Goal: Task Accomplishment & Management: Use online tool/utility

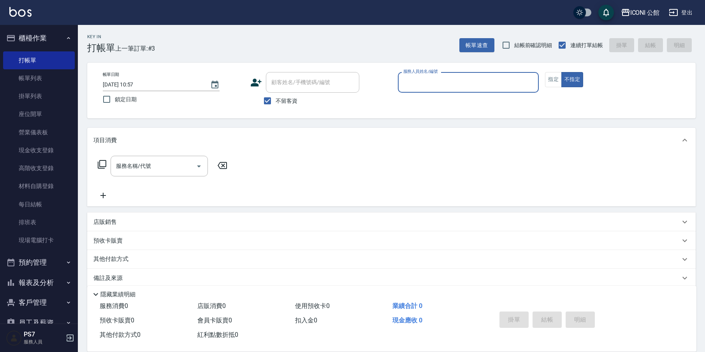
click at [57, 282] on button "報表及分析" at bounding box center [39, 283] width 72 height 20
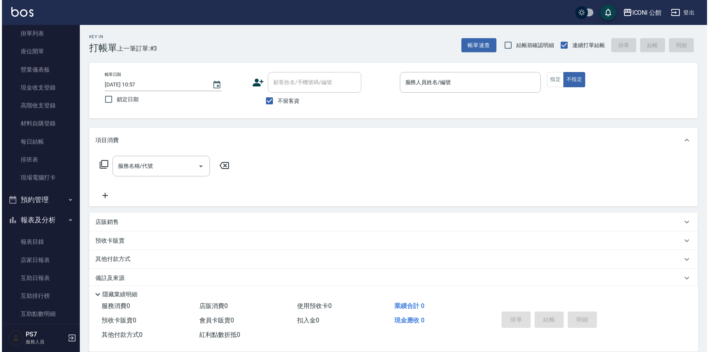
scroll to position [113, 0]
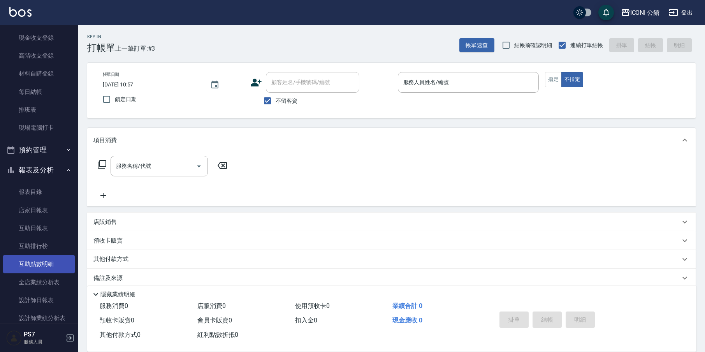
click at [45, 264] on link "互助點數明細" at bounding box center [39, 264] width 72 height 18
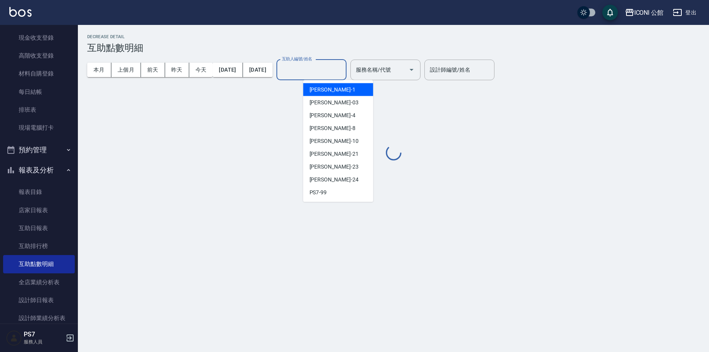
drag, startPoint x: 344, startPoint y: 76, endPoint x: 349, endPoint y: 81, distance: 7.2
click at [349, 81] on body "ICONI 公館 登出 櫃檯作業 打帳單 帳單列表 掛單列表 座位開單 營業儀表板 現金收支登錄 高階收支登錄 材料自購登錄 每日結帳 排班表 現場電腦打卡 …" at bounding box center [354, 176] width 709 height 352
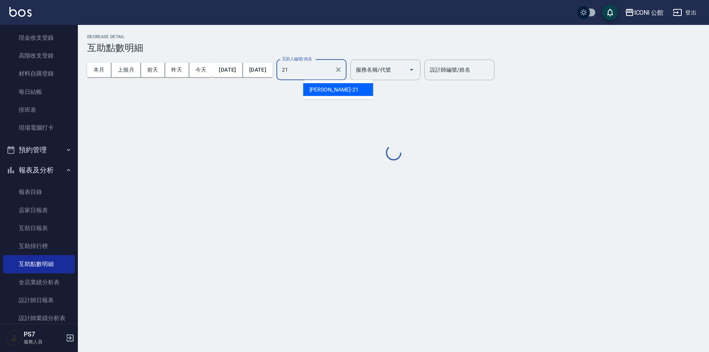
type input "[PERSON_NAME]-21"
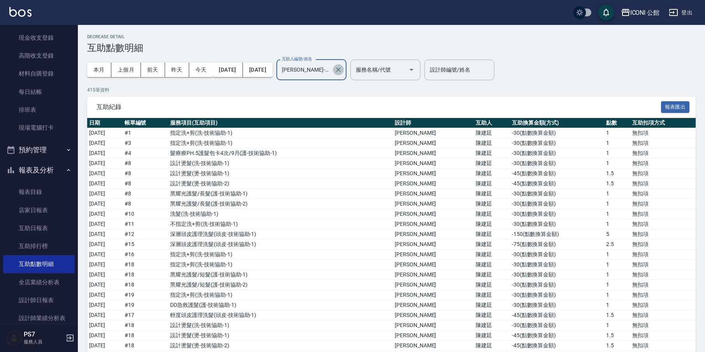
click at [342, 72] on icon "Clear" at bounding box center [339, 70] width 8 height 8
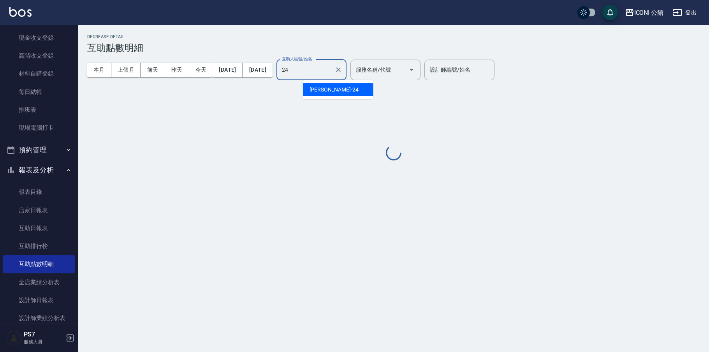
type input "[PERSON_NAME]-24"
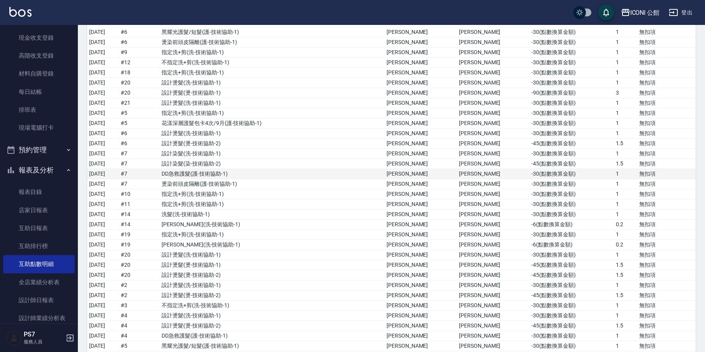
scroll to position [2913, 0]
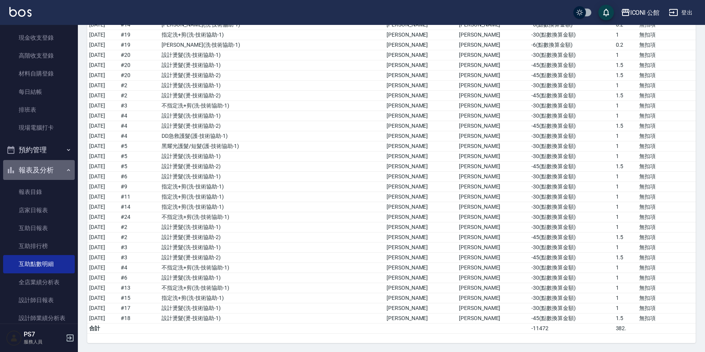
click at [43, 171] on button "報表及分析" at bounding box center [39, 170] width 72 height 20
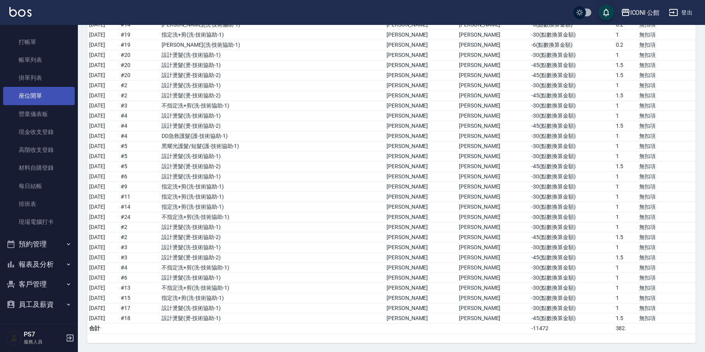
scroll to position [16, 0]
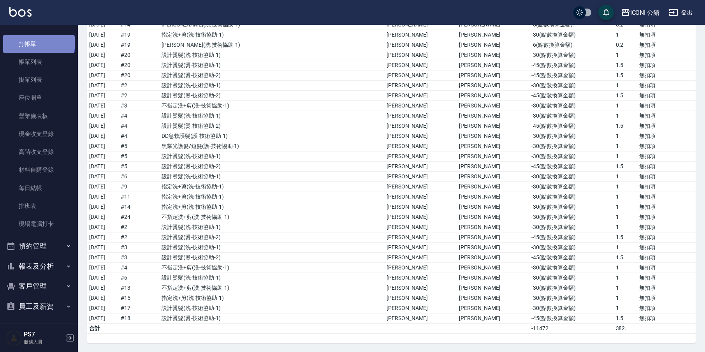
click at [38, 42] on link "打帳單" at bounding box center [39, 44] width 72 height 18
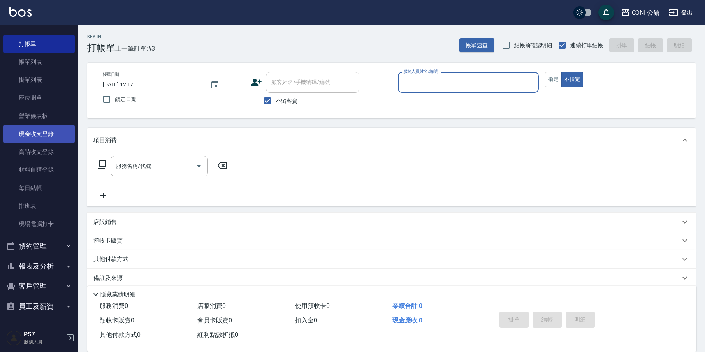
click at [41, 134] on link "現金收支登錄" at bounding box center [39, 134] width 72 height 18
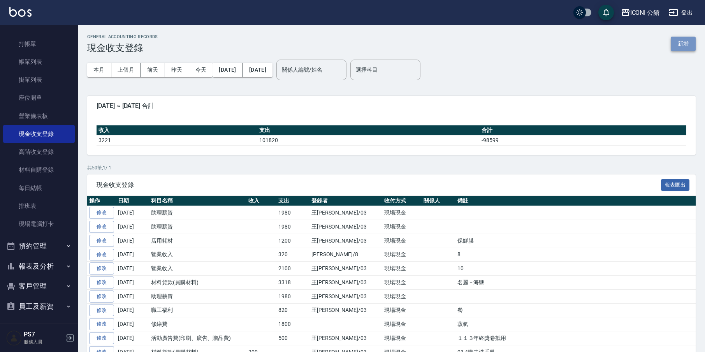
click at [688, 42] on button "新增" at bounding box center [683, 44] width 25 height 14
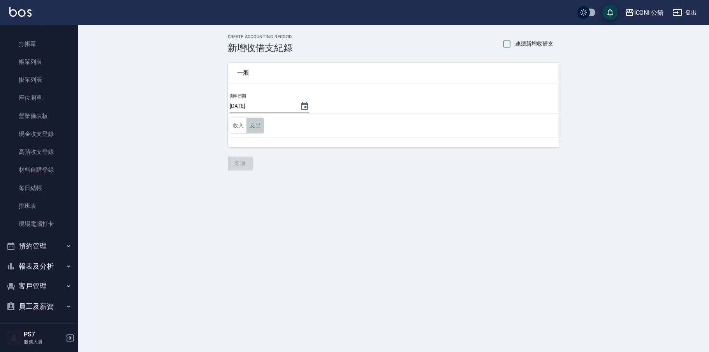
click at [257, 124] on button "支出" at bounding box center [256, 126] width 18 height 16
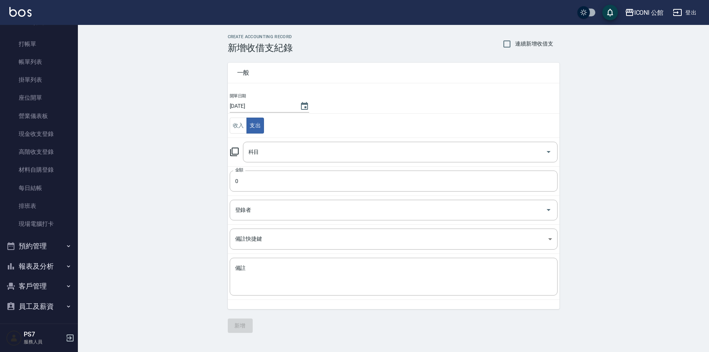
click at [235, 151] on icon at bounding box center [234, 151] width 9 height 9
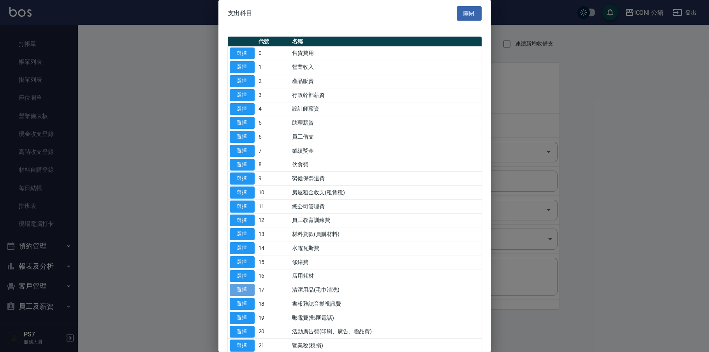
click at [245, 284] on button "選擇" at bounding box center [242, 290] width 25 height 12
type input "17 清潔用品(毛巾清洗)"
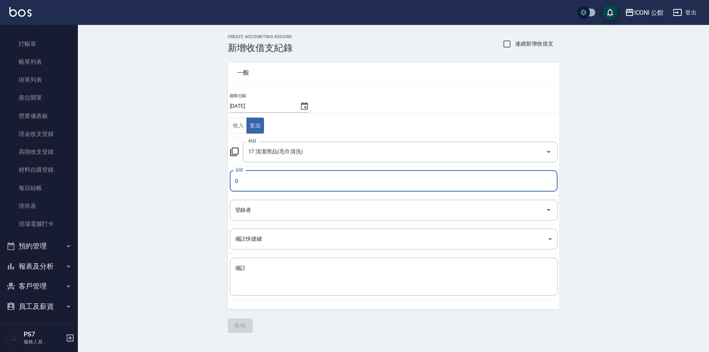
click at [252, 174] on input "0" at bounding box center [394, 181] width 328 height 21
type input "200"
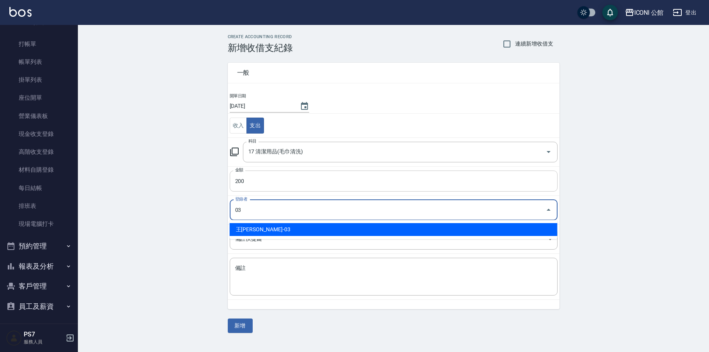
type input "王[PERSON_NAME]-03"
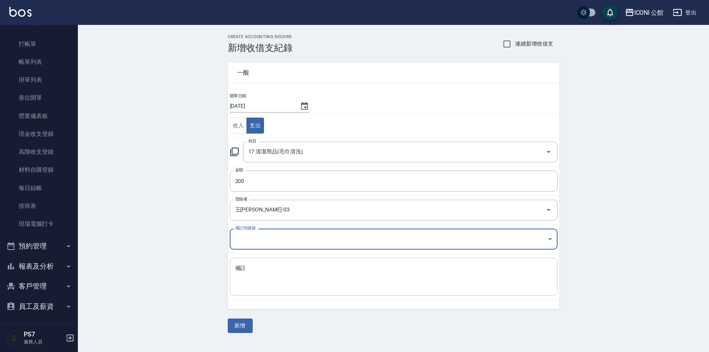
click at [280, 271] on textarea "備註" at bounding box center [393, 276] width 317 height 25
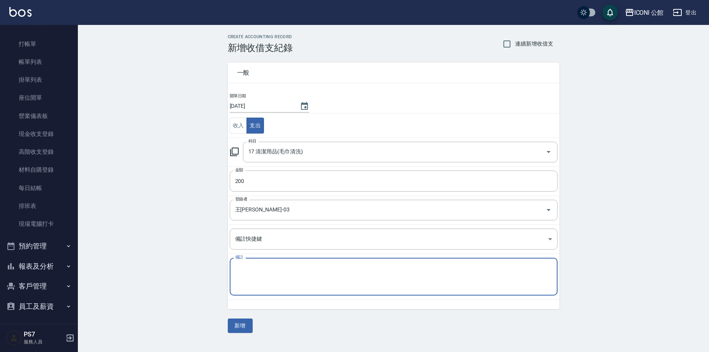
click at [308, 276] on textarea "備註" at bounding box center [393, 276] width 317 height 25
type textarea "ㄔ"
type textarea "漂白錠"
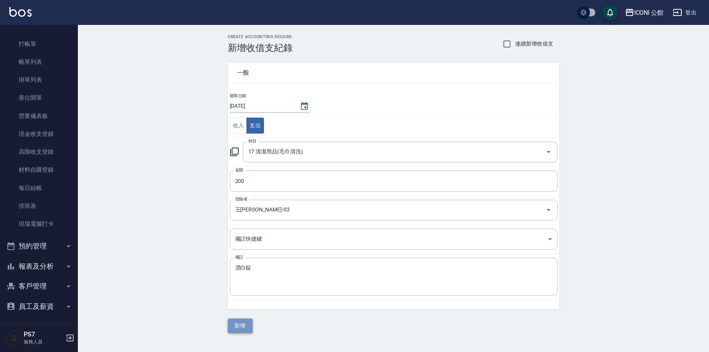
click at [248, 327] on button "新增" at bounding box center [240, 326] width 25 height 14
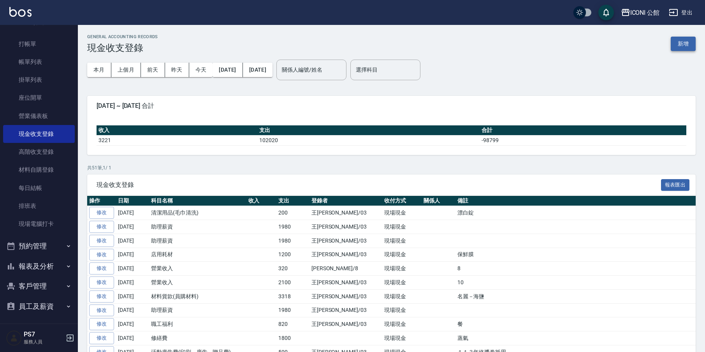
click at [691, 41] on button "新增" at bounding box center [683, 44] width 25 height 14
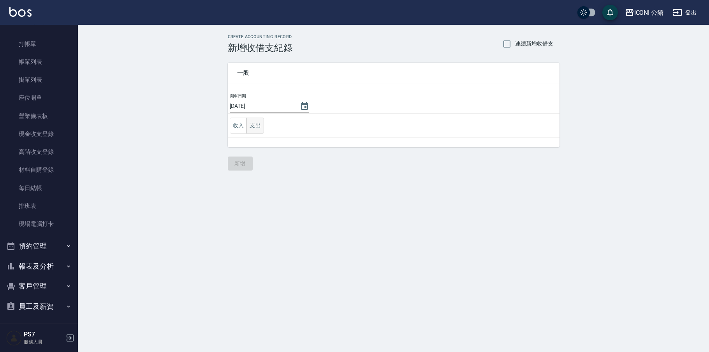
click at [254, 129] on button "支出" at bounding box center [256, 126] width 18 height 16
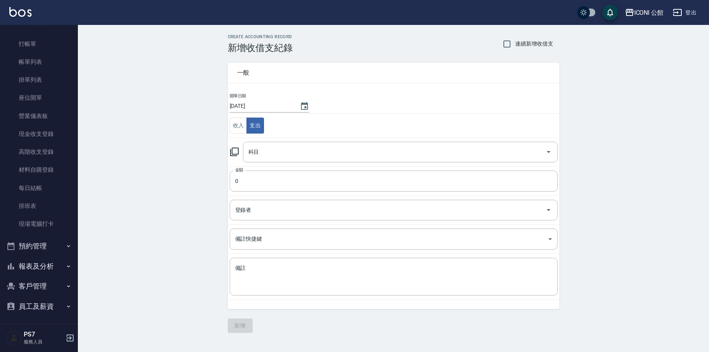
click at [233, 151] on icon at bounding box center [234, 151] width 9 height 9
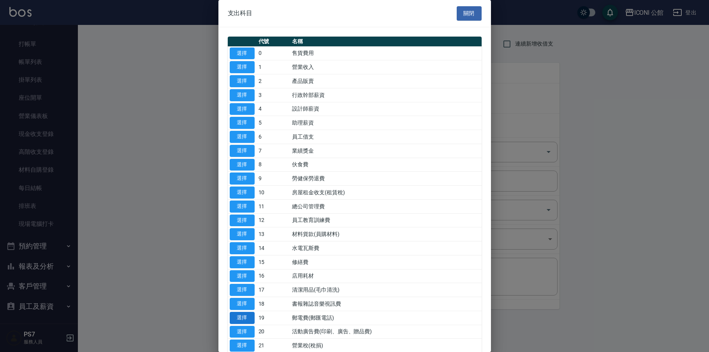
click at [243, 312] on button "選擇" at bounding box center [242, 318] width 25 height 12
type input "19 郵電費(郵匯電話)"
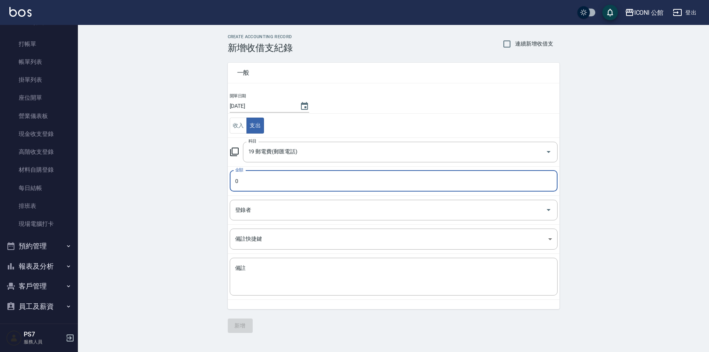
click at [261, 185] on input "0" at bounding box center [394, 181] width 328 height 21
type input "0120"
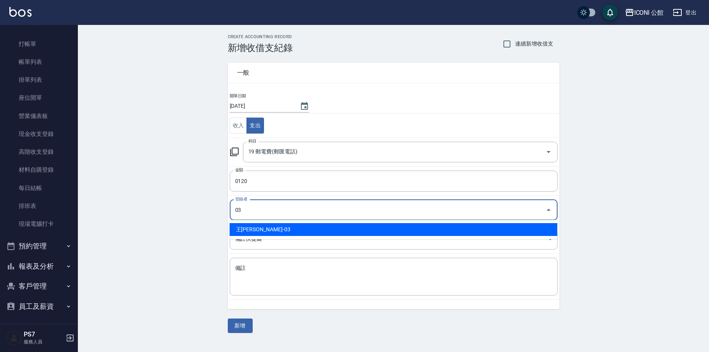
type input "王[PERSON_NAME]-03"
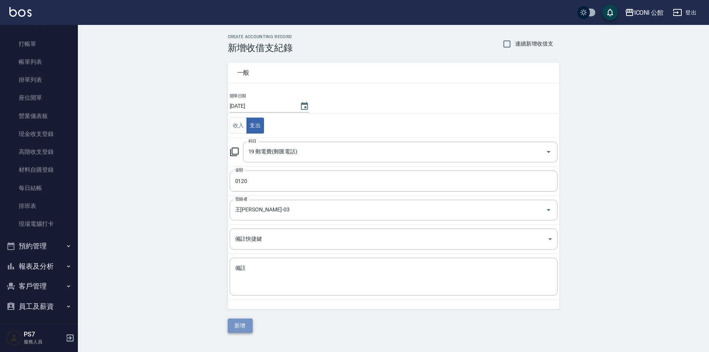
click at [234, 330] on button "新增" at bounding box center [240, 326] width 25 height 14
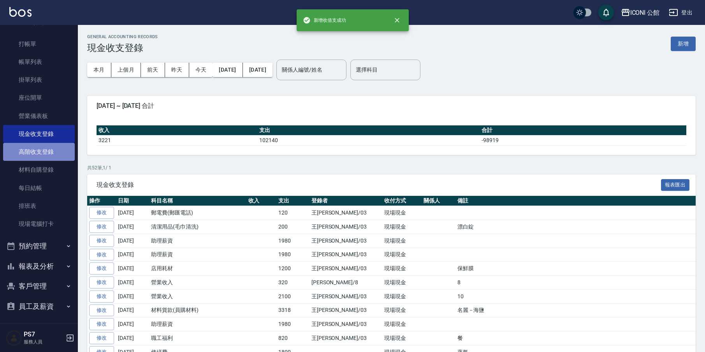
click at [49, 153] on link "高階收支登錄" at bounding box center [39, 152] width 72 height 18
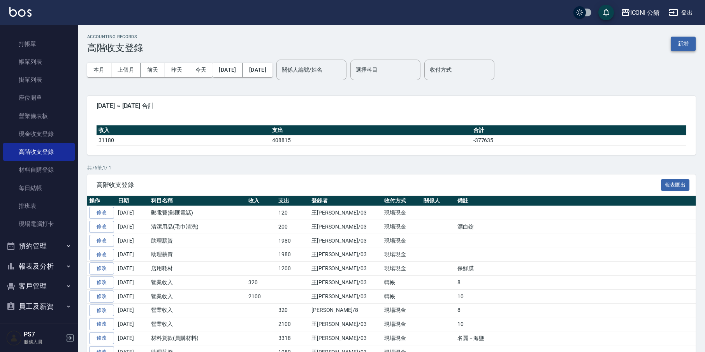
click at [690, 47] on button "新增" at bounding box center [683, 44] width 25 height 14
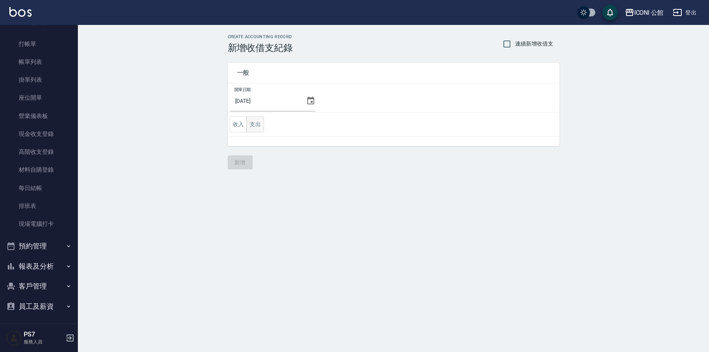
click at [259, 125] on button "支出" at bounding box center [256, 124] width 18 height 16
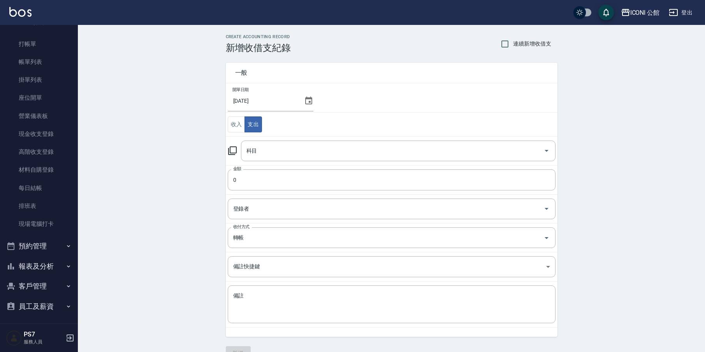
click at [233, 153] on icon at bounding box center [232, 150] width 9 height 9
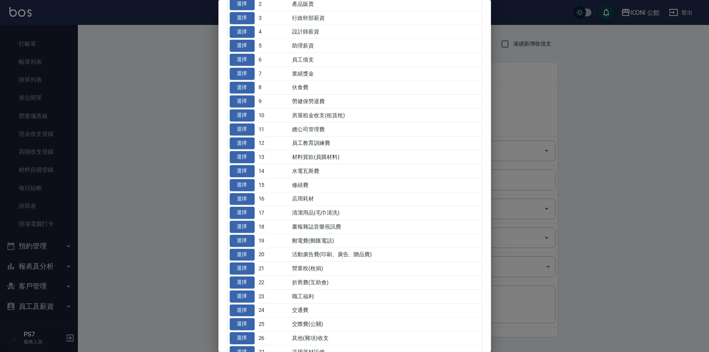
scroll to position [78, 0]
click at [247, 292] on button "選擇" at bounding box center [242, 296] width 25 height 12
type input "23 職工福利"
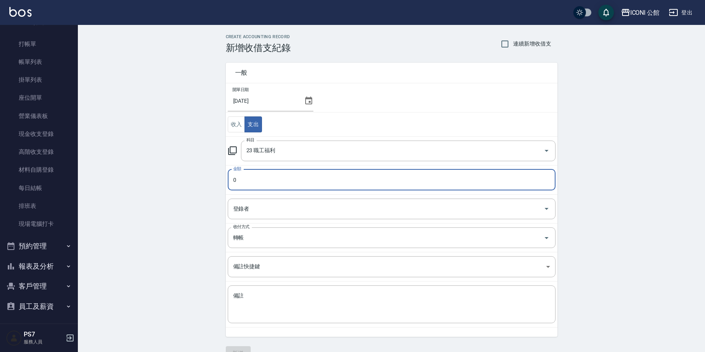
click at [262, 183] on input "0" at bounding box center [392, 179] width 328 height 21
type input "010000"
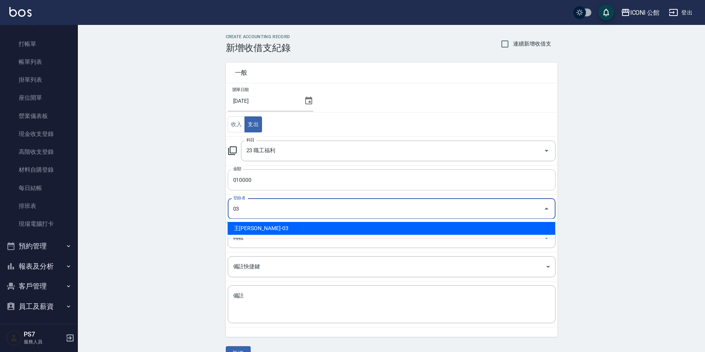
type input "王[PERSON_NAME]-03"
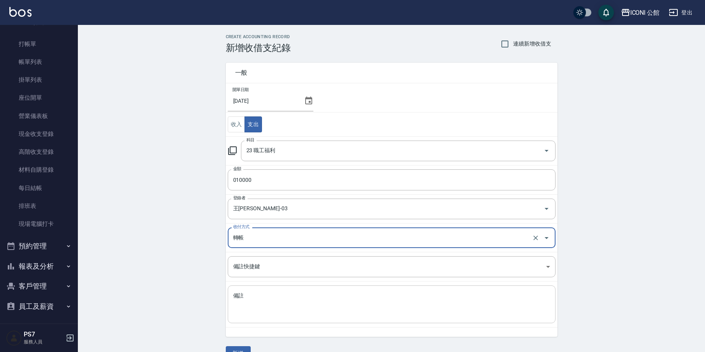
click at [316, 300] on textarea "備註" at bounding box center [391, 304] width 317 height 25
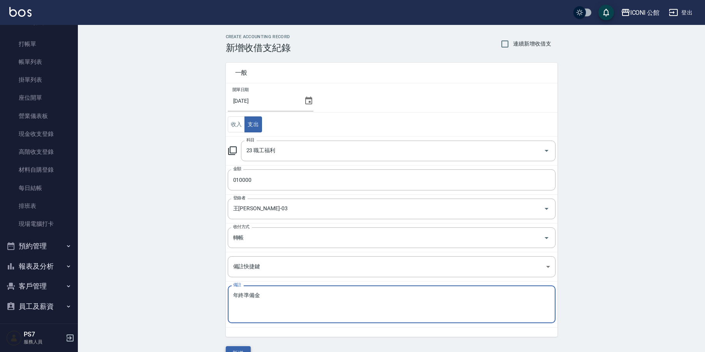
type textarea "年終準備金"
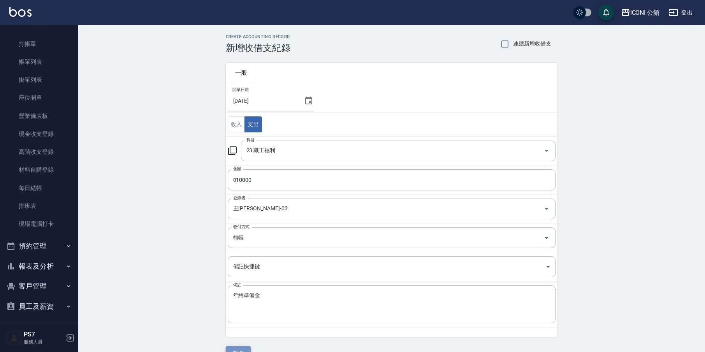
click at [234, 351] on button "新增" at bounding box center [238, 353] width 25 height 14
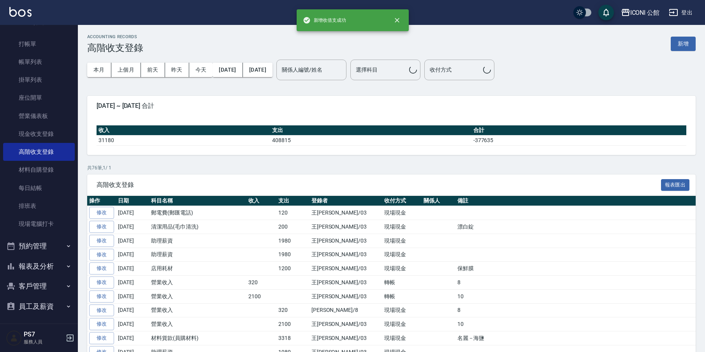
drag, startPoint x: 240, startPoint y: 345, endPoint x: 243, endPoint y: 349, distance: 4.8
click at [243, 349] on td "助理薪資" at bounding box center [197, 352] width 97 height 14
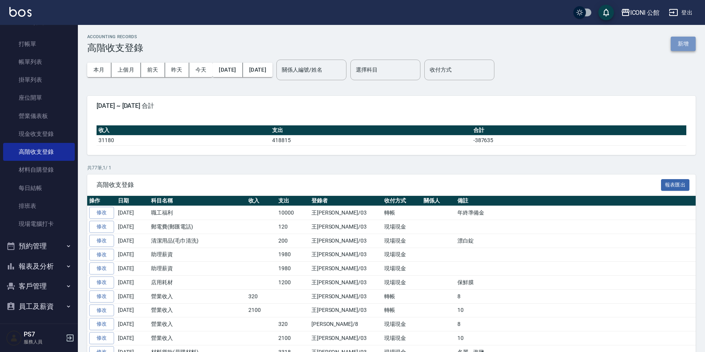
click at [684, 41] on button "新增" at bounding box center [683, 44] width 25 height 14
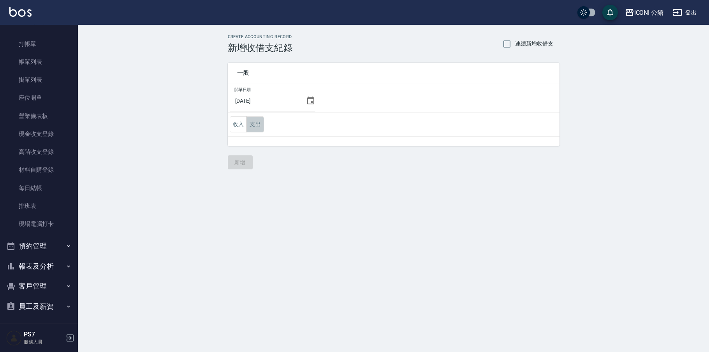
click at [250, 126] on button "支出" at bounding box center [256, 124] width 18 height 16
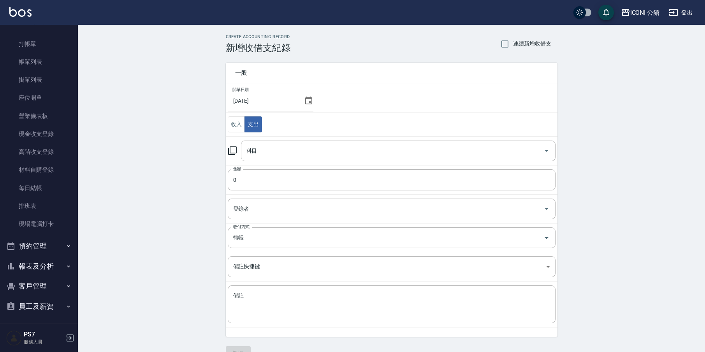
click at [230, 152] on icon at bounding box center [232, 150] width 9 height 9
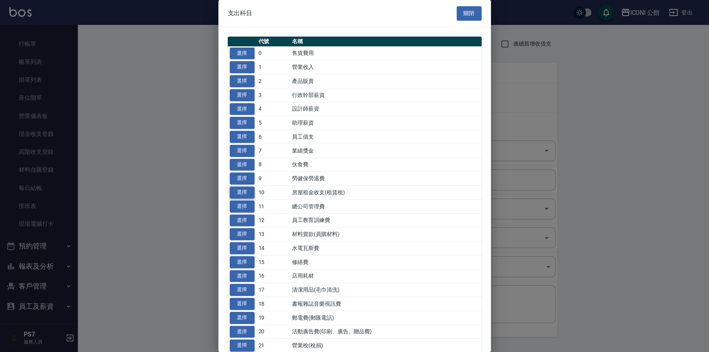
click at [252, 190] on button "選擇" at bounding box center [242, 193] width 25 height 12
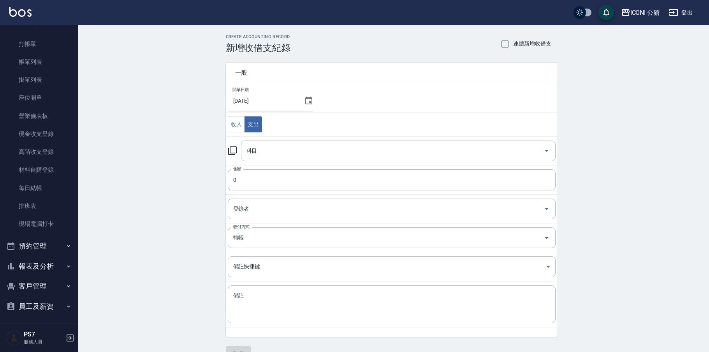
type input "10 房屋租金收支(租賃稅)"
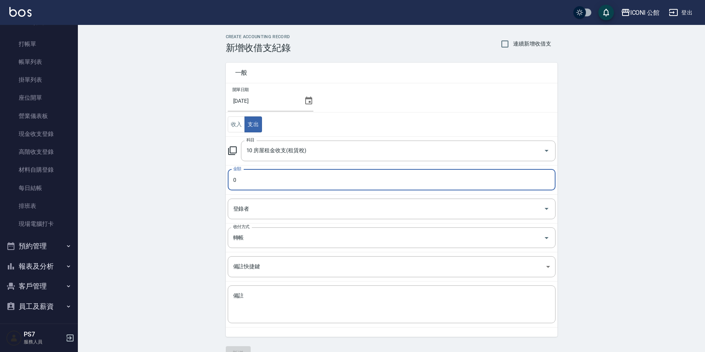
click at [259, 184] on input "0" at bounding box center [392, 179] width 328 height 21
type input "069000"
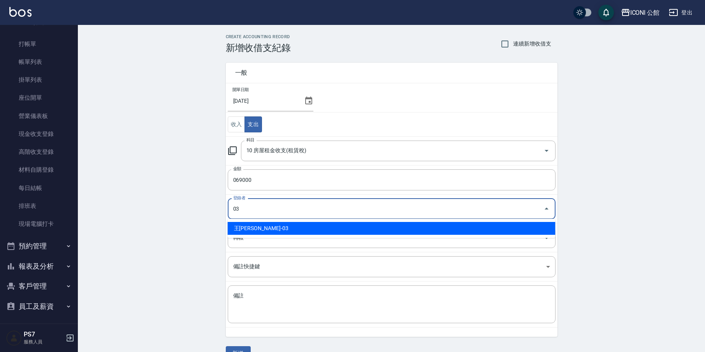
type input "王[PERSON_NAME]-03"
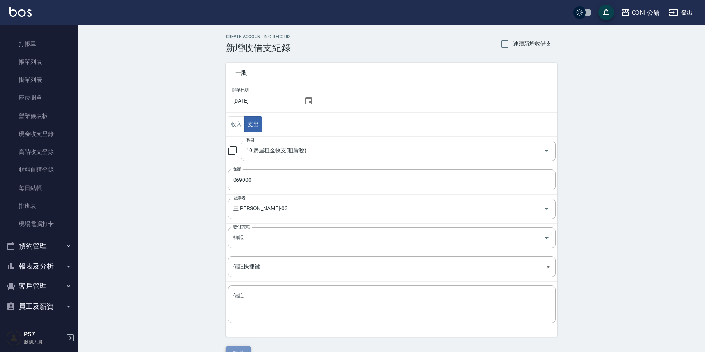
click at [243, 348] on button "新增" at bounding box center [238, 353] width 25 height 14
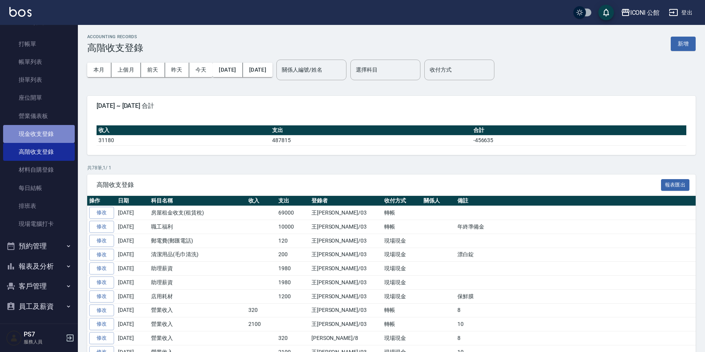
click at [43, 130] on link "現金收支登錄" at bounding box center [39, 134] width 72 height 18
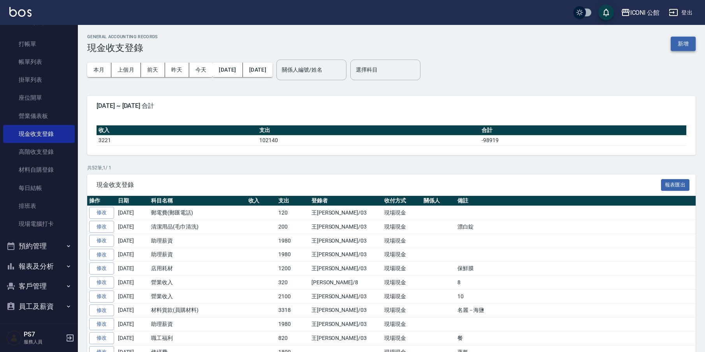
click at [679, 48] on button "新增" at bounding box center [683, 44] width 25 height 14
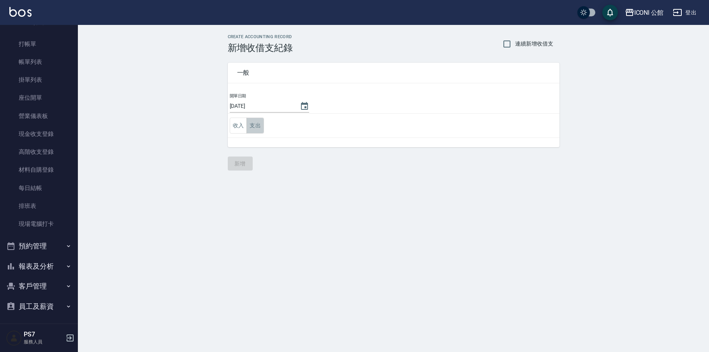
click at [259, 127] on button "支出" at bounding box center [256, 126] width 18 height 16
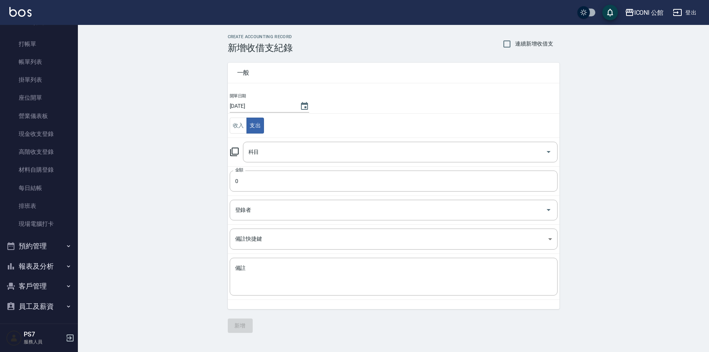
click at [236, 153] on icon at bounding box center [234, 151] width 9 height 9
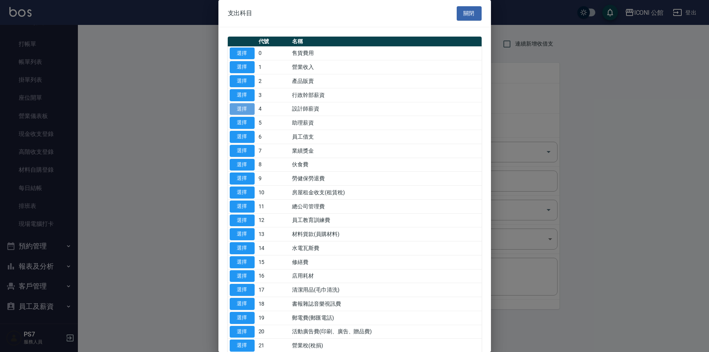
click at [248, 106] on button "選擇" at bounding box center [242, 109] width 25 height 12
type input "4 設計師薪資"
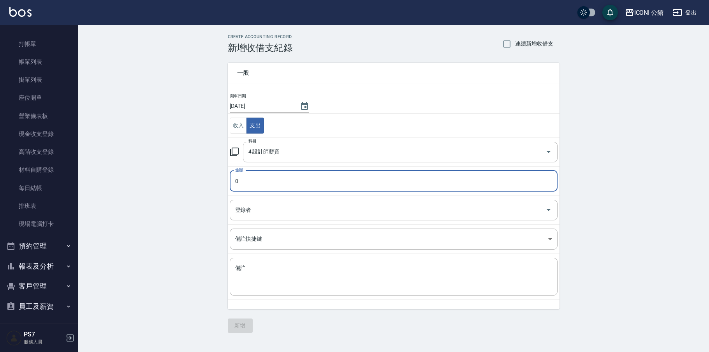
click at [250, 188] on input "0" at bounding box center [394, 181] width 328 height 21
type input "01980"
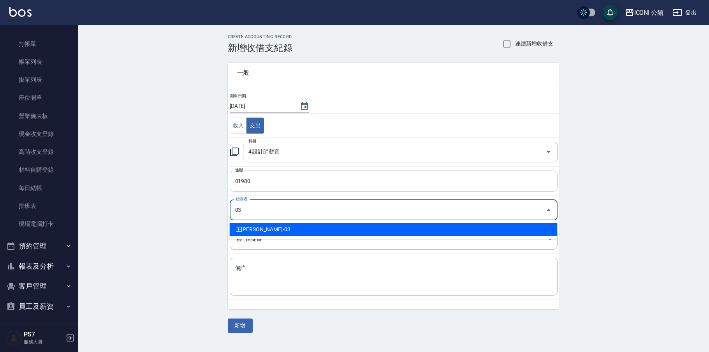
type input "王[PERSON_NAME]-03"
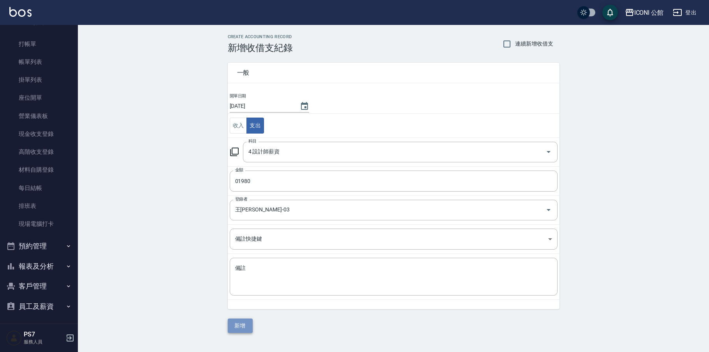
click at [246, 325] on button "新增" at bounding box center [240, 326] width 25 height 14
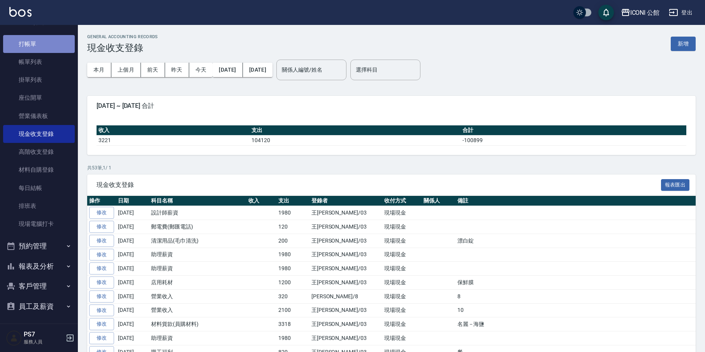
click at [46, 41] on link "打帳單" at bounding box center [39, 44] width 72 height 18
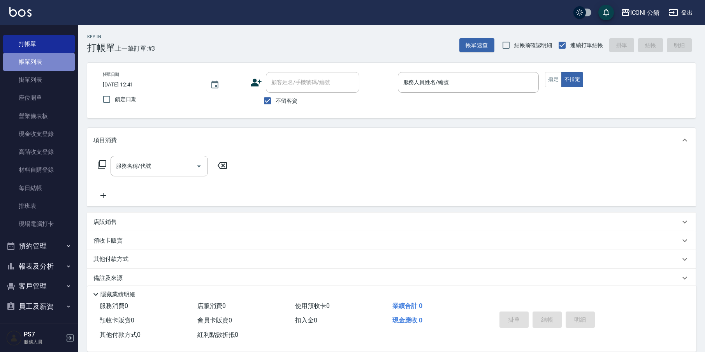
click at [42, 68] on link "帳單列表" at bounding box center [39, 62] width 72 height 18
